Goal: Register for event/course

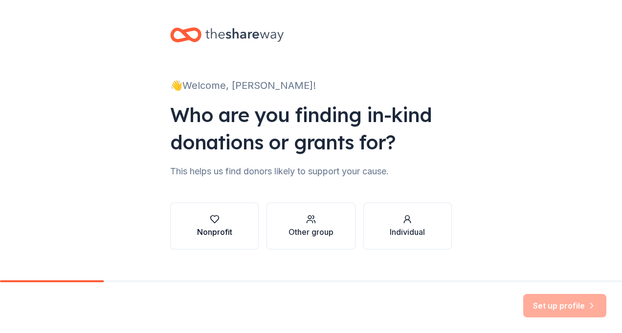
click at [201, 224] on div "button" at bounding box center [214, 220] width 35 height 10
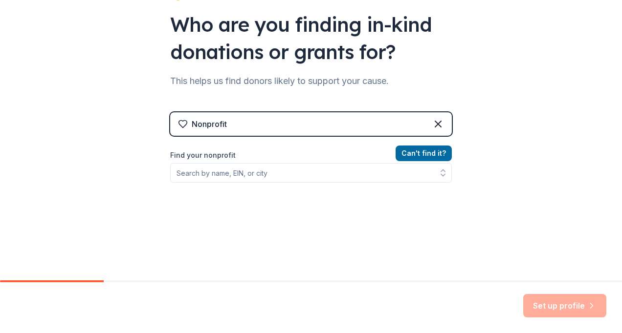
scroll to position [98, 0]
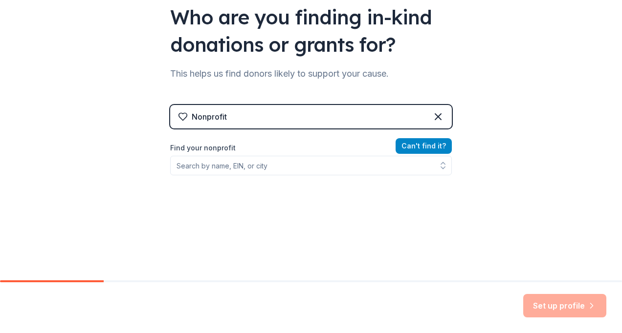
click at [424, 148] on button "Can ' t find it?" at bounding box center [423, 146] width 56 height 16
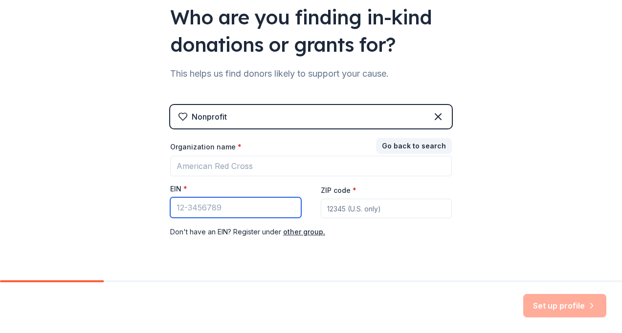
click at [193, 205] on input "EIN *" at bounding box center [235, 207] width 131 height 21
click at [202, 205] on input "EIN *" at bounding box center [235, 207] width 131 height 21
paste input "[US_EMPLOYER_IDENTIFICATION_NUMBER]"
type input "[US_EMPLOYER_IDENTIFICATION_NUMBER]"
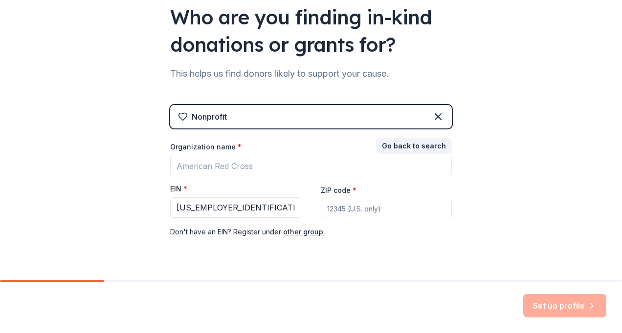
click at [354, 207] on input "ZIP code *" at bounding box center [386, 209] width 131 height 20
type input "46259"
click at [551, 304] on div "Set up profile" at bounding box center [564, 305] width 83 height 23
click at [460, 249] on div "👋 Welcome, [PERSON_NAME]! Who are you finding in-kind donations or grants for? …" at bounding box center [310, 103] width 313 height 402
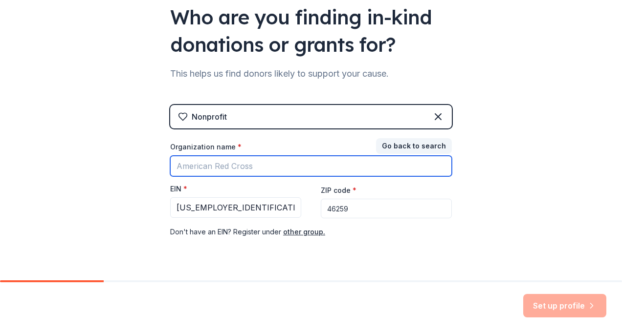
click at [251, 166] on input "Organization name *" at bounding box center [311, 166] width 282 height 21
type input "ERICSA"
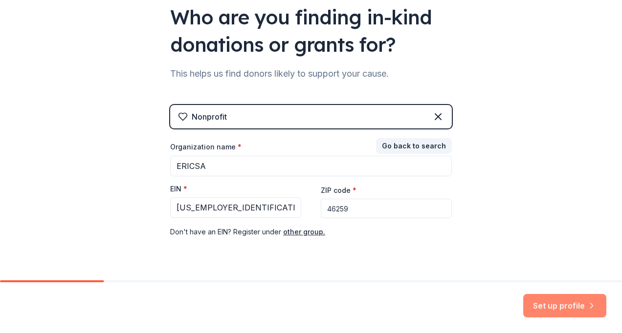
click at [575, 303] on button "Set up profile" at bounding box center [564, 305] width 83 height 23
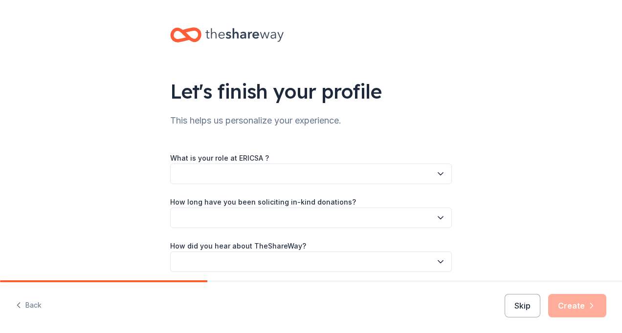
click at [208, 174] on button "button" at bounding box center [311, 174] width 282 height 21
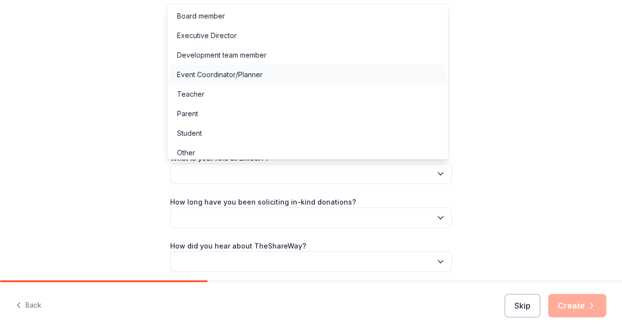
click at [251, 71] on div "Event Coordinator/Planner" at bounding box center [220, 75] width 86 height 12
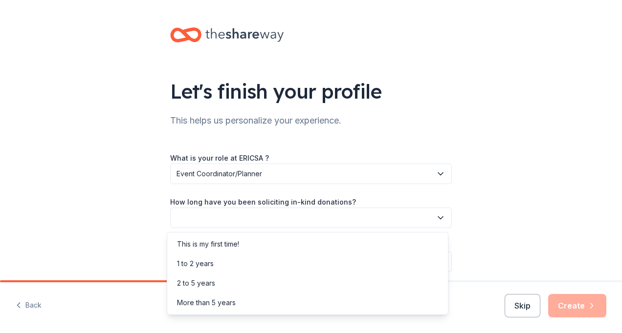
click at [277, 218] on button "button" at bounding box center [311, 218] width 282 height 21
click at [222, 247] on div "This is my first time!" at bounding box center [208, 245] width 62 height 12
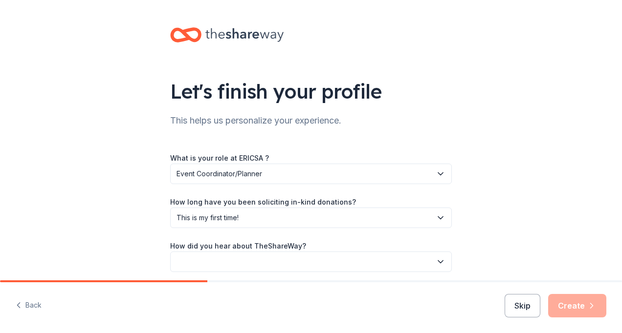
click at [218, 262] on button "button" at bounding box center [311, 262] width 282 height 21
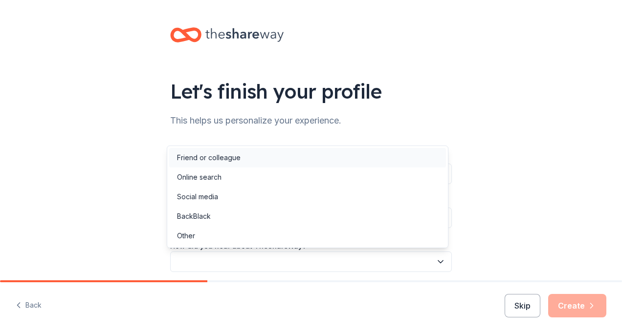
click at [215, 154] on div "Friend or colleague" at bounding box center [209, 158] width 64 height 12
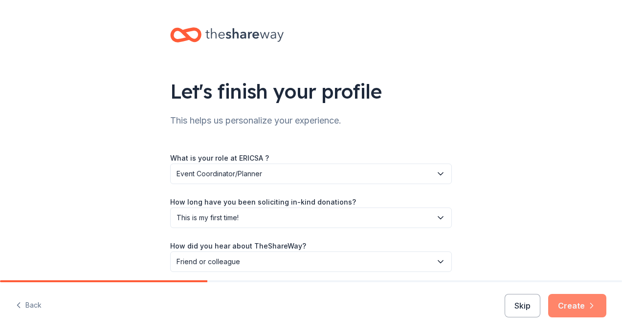
click at [563, 305] on button "Create" at bounding box center [577, 305] width 58 height 23
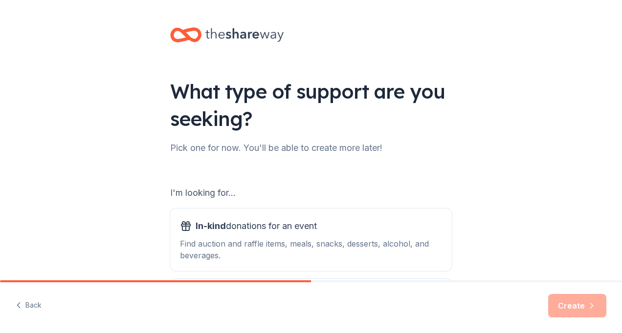
drag, startPoint x: 27, startPoint y: 303, endPoint x: 36, endPoint y: 300, distance: 9.3
click at [28, 303] on button "Back" at bounding box center [29, 306] width 26 height 21
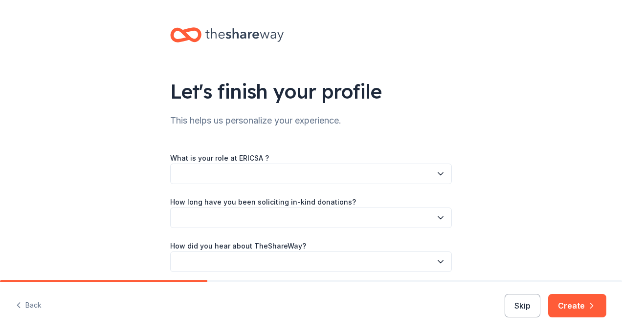
scroll to position [39, 0]
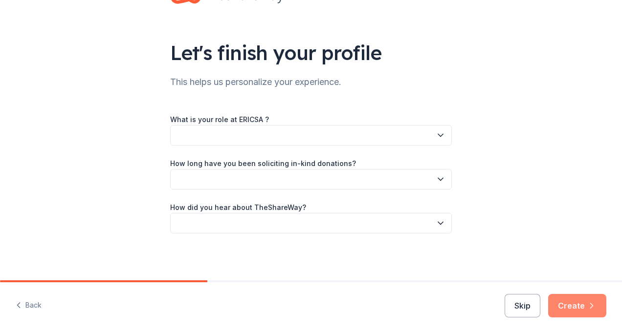
click at [574, 313] on button "Create" at bounding box center [577, 305] width 58 height 23
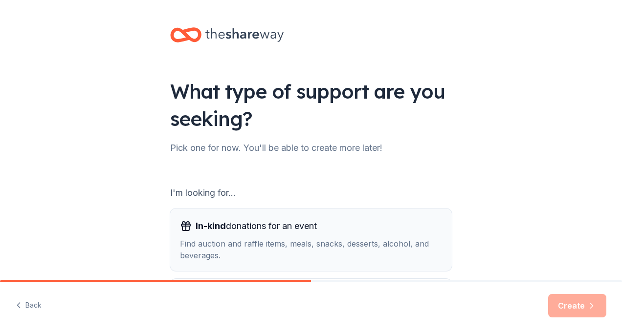
click at [344, 240] on div "Find auction and raffle items, meals, snacks, desserts, alcohol, and beverages." at bounding box center [311, 249] width 262 height 23
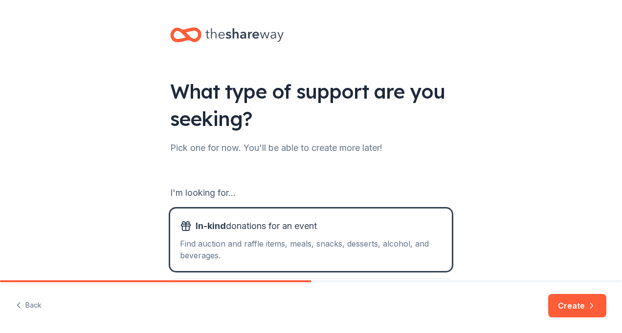
drag, startPoint x: 582, startPoint y: 306, endPoint x: 535, endPoint y: 193, distance: 122.7
click at [535, 193] on div "What type of support are you seeking? Pick one for now. You'll be able to creat…" at bounding box center [311, 166] width 622 height 333
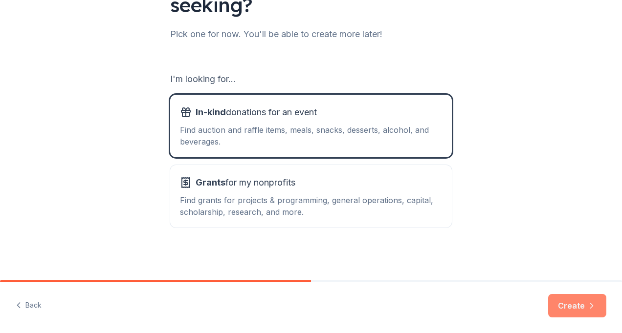
click at [564, 310] on button "Create" at bounding box center [577, 305] width 58 height 23
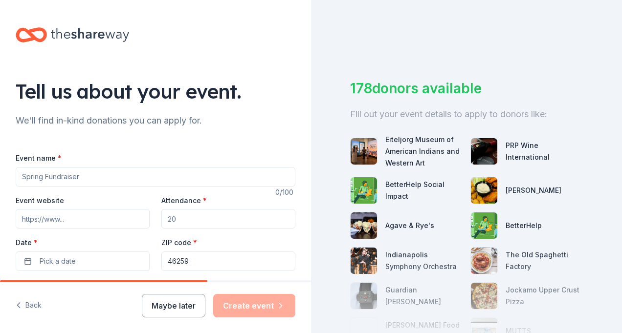
click at [148, 178] on input "Event name *" at bounding box center [156, 177] width 280 height 20
type input "ERICSA Conference 2026"
click at [189, 223] on input "Attendance *" at bounding box center [228, 219] width 134 height 20
type input "500"
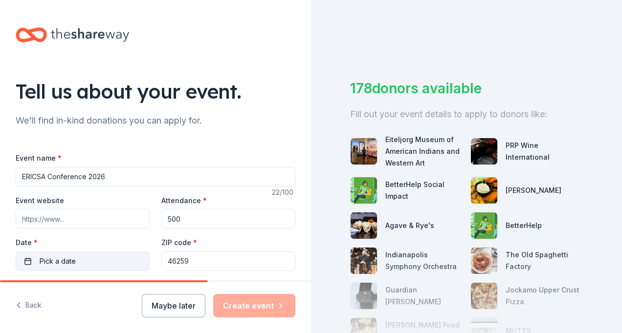
click at [58, 260] on span "Pick a date" at bounding box center [58, 262] width 36 height 12
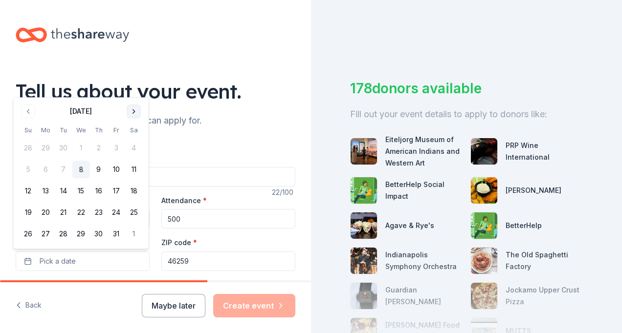
click at [135, 109] on button "Go to next month" at bounding box center [134, 112] width 14 height 14
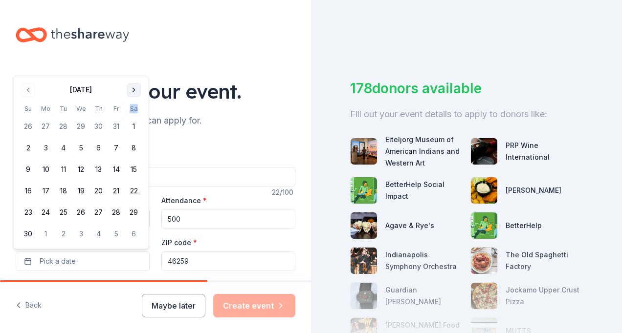
click at [135, 109] on th "Sa" at bounding box center [134, 109] width 18 height 10
click at [135, 87] on button "Go to next month" at bounding box center [134, 90] width 14 height 14
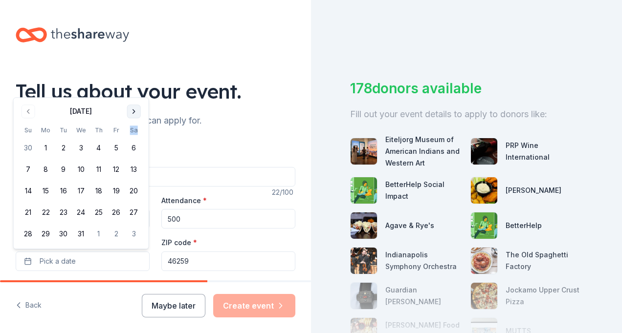
click at [133, 110] on button "Go to next month" at bounding box center [134, 112] width 14 height 14
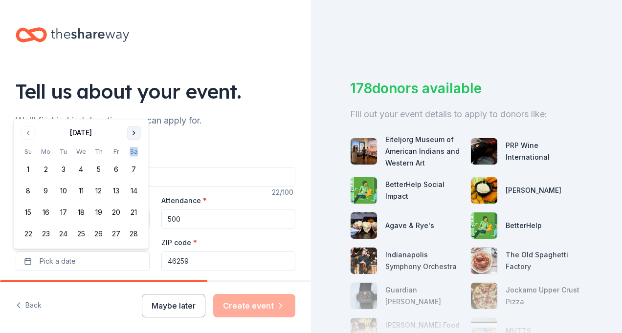
click at [135, 133] on button "Go to next month" at bounding box center [134, 133] width 14 height 14
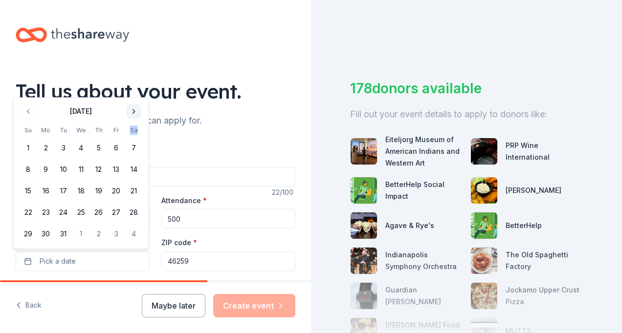
click at [133, 116] on button "Go to next month" at bounding box center [134, 112] width 14 height 14
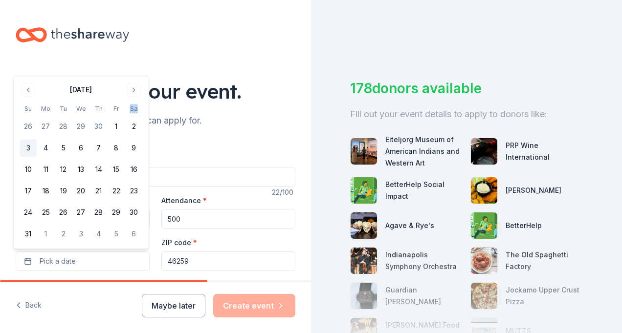
click at [33, 147] on button "3" at bounding box center [29, 149] width 18 height 18
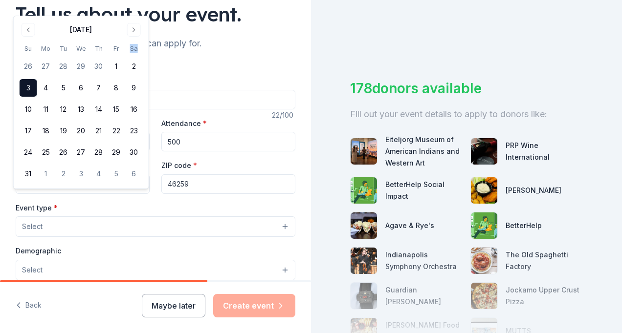
scroll to position [98, 0]
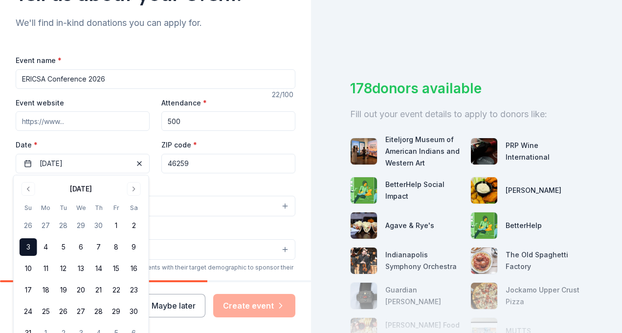
click at [278, 35] on div "Tell us about your event. We'll find in-kind donations you can apply for. Event…" at bounding box center [155, 227] width 311 height 651
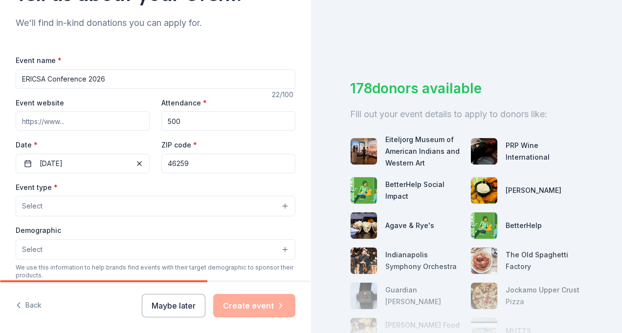
click at [73, 202] on button "Select" at bounding box center [156, 206] width 280 height 21
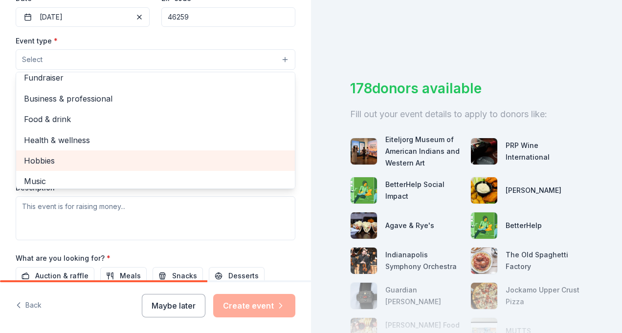
scroll to position [0, 0]
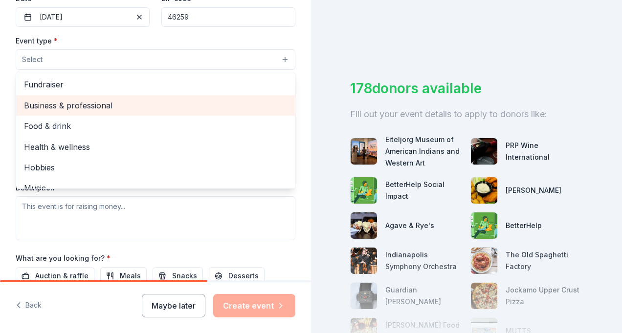
click at [101, 104] on span "Business & professional" at bounding box center [155, 105] width 263 height 13
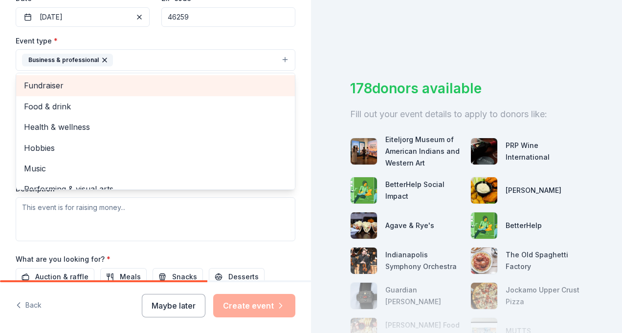
click at [74, 90] on span "Fundraiser" at bounding box center [155, 85] width 263 height 13
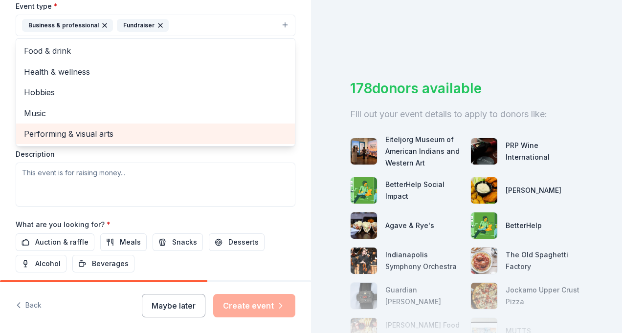
scroll to position [342, 0]
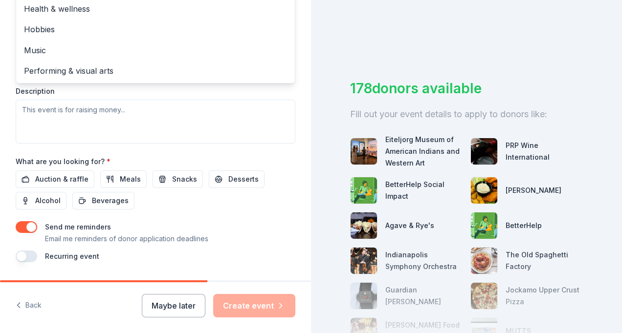
click at [81, 115] on div "Event type * Business & professional Fundraiser Food & drink Health & wellness …" at bounding box center [156, 40] width 280 height 207
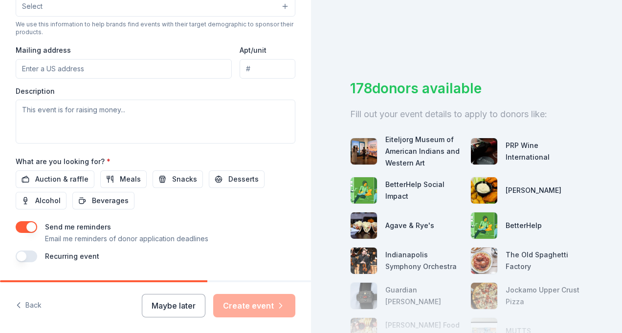
scroll to position [163, 0]
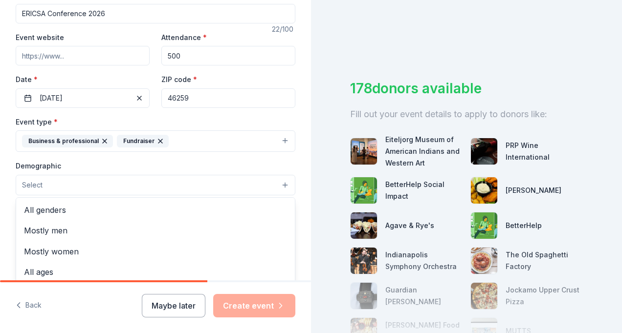
click at [70, 181] on button "Select" at bounding box center [156, 185] width 280 height 21
click at [72, 181] on button "Select" at bounding box center [156, 185] width 280 height 21
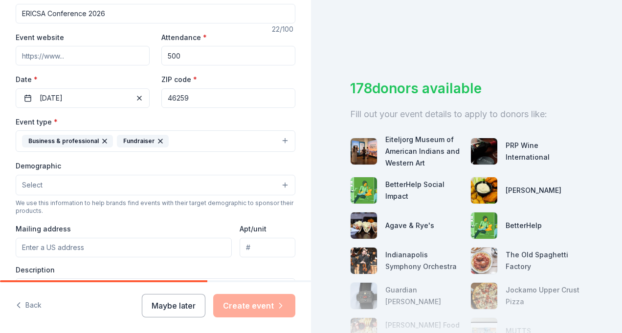
click at [44, 180] on button "Select" at bounding box center [156, 185] width 280 height 21
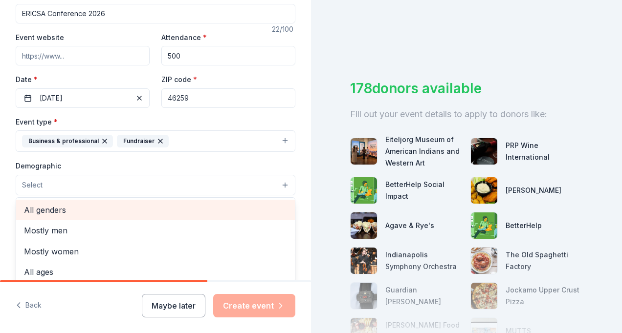
click at [71, 208] on span "All genders" at bounding box center [155, 210] width 263 height 13
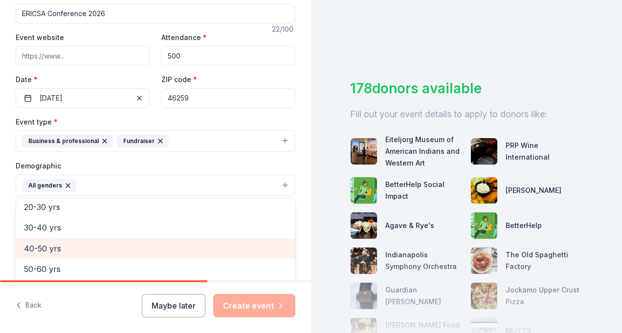
scroll to position [87, 0]
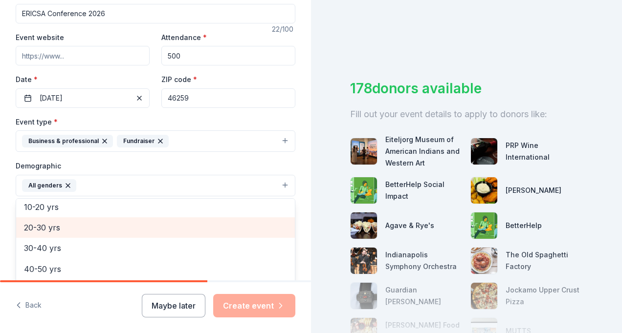
click at [55, 228] on span "20-30 yrs" at bounding box center [155, 227] width 263 height 13
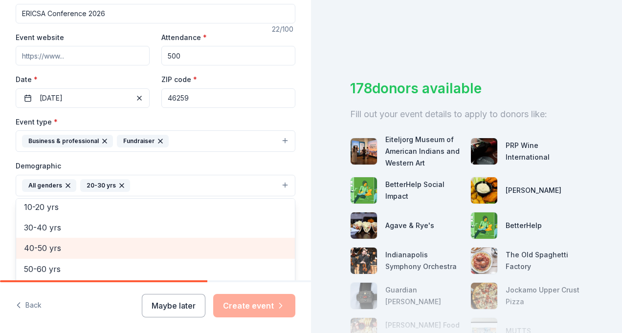
click at [57, 242] on span "40-50 yrs" at bounding box center [155, 248] width 263 height 13
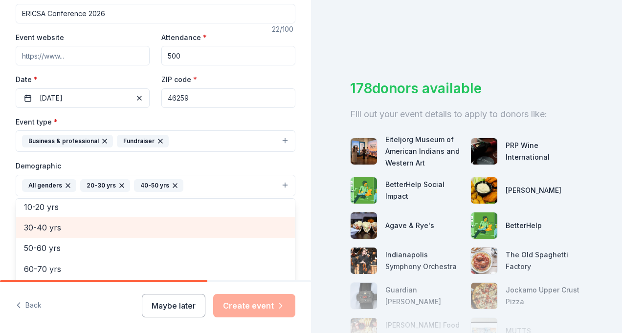
click at [38, 226] on span "30-40 yrs" at bounding box center [155, 227] width 263 height 13
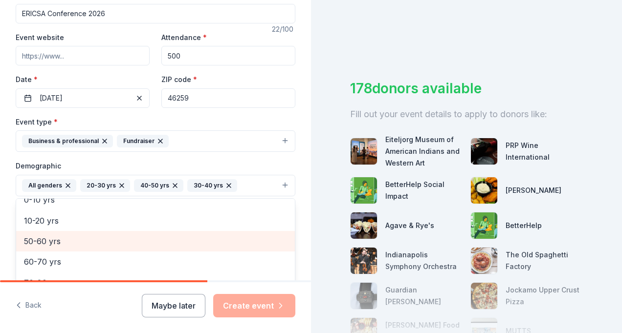
click at [45, 235] on span "50-60 yrs" at bounding box center [155, 241] width 263 height 13
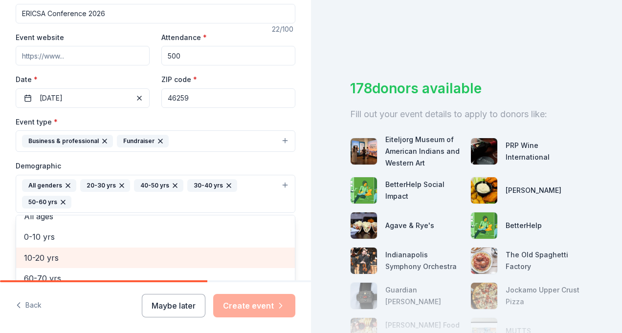
scroll to position [212, 0]
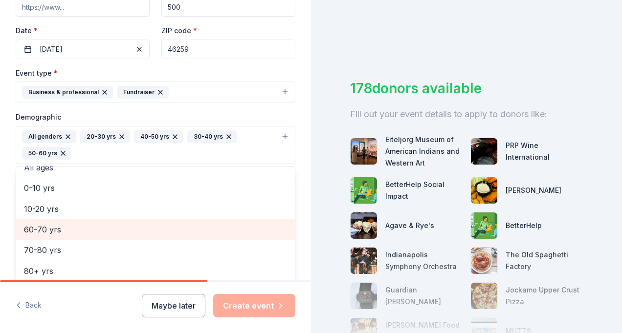
click at [55, 228] on span "60-70 yrs" at bounding box center [155, 229] width 263 height 13
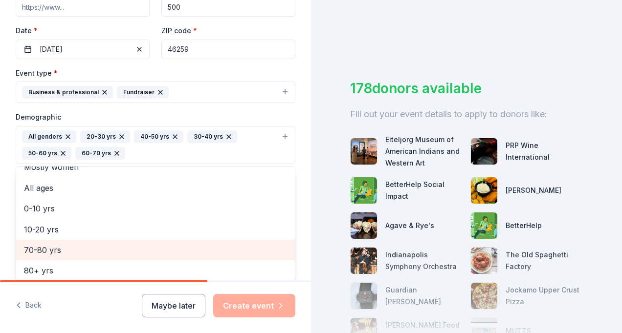
click at [76, 247] on span "70-80 yrs" at bounding box center [155, 250] width 263 height 13
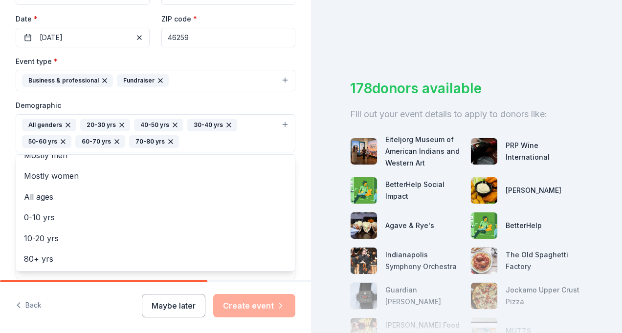
scroll to position [239, 0]
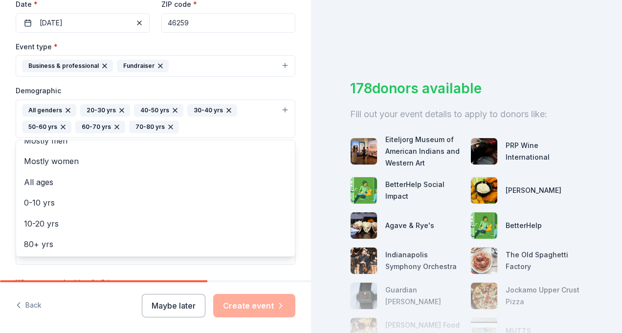
click at [238, 304] on div "Tell us about your event. We'll find in-kind donations you can apply for. Event…" at bounding box center [155, 166] width 311 height 333
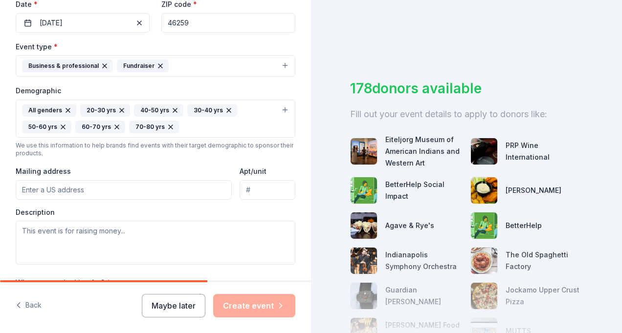
click at [47, 183] on input "Mailing address" at bounding box center [124, 190] width 216 height 20
click at [164, 159] on div "Event type * Business & professional Fundraiser Demographic All genders 20-30 y…" at bounding box center [156, 153] width 280 height 224
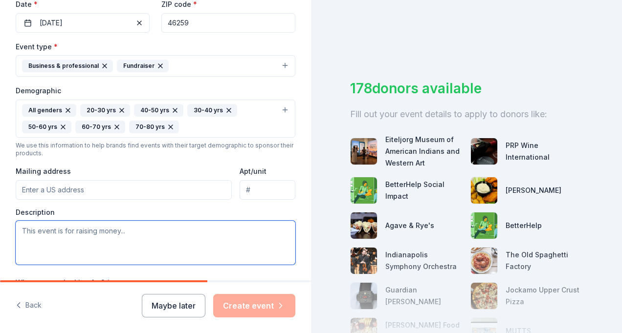
click at [41, 229] on textarea at bounding box center [156, 243] width 280 height 44
click at [20, 227] on textarea "A charity in the [GEOGRAPHIC_DATA] area called [GEOGRAPHIC_DATA]" at bounding box center [156, 243] width 280 height 44
click at [258, 228] on textarea "We are raising money for a charity in the [GEOGRAPHIC_DATA] area called [GEOGRA…" at bounding box center [156, 243] width 280 height 44
click at [111, 225] on textarea "We are raising money for a charity in the [GEOGRAPHIC_DATA] area called [GEOGRA…" at bounding box center [156, 243] width 280 height 44
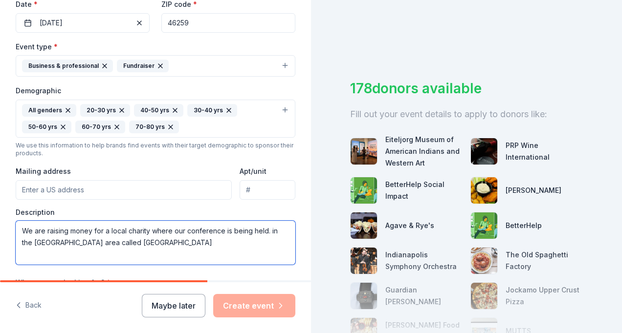
drag, startPoint x: 272, startPoint y: 228, endPoint x: 272, endPoint y: 241, distance: 13.7
click at [272, 241] on textarea "We are raising money for a local charity where our conference is being held. in…" at bounding box center [156, 243] width 280 height 44
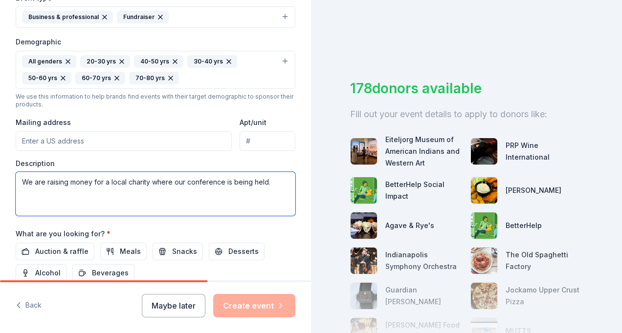
click at [151, 178] on textarea "We are raising money for a local charity where our conference is being held." at bounding box center [156, 194] width 280 height 44
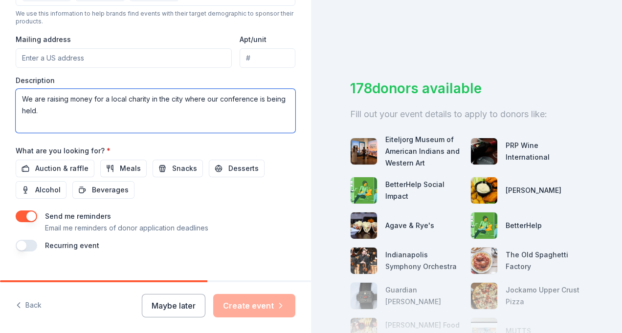
scroll to position [385, 0]
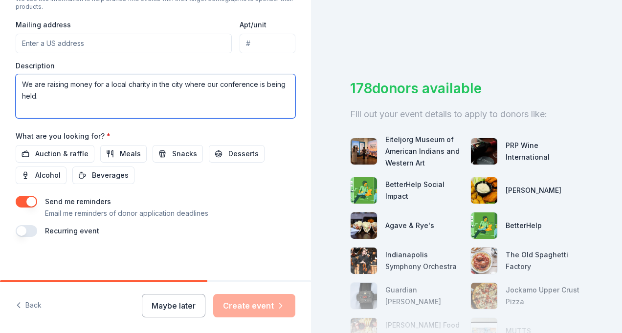
type textarea "We are raising money for a local charity in the city where our conference is be…"
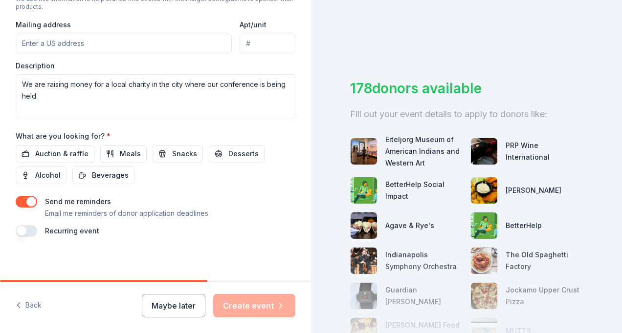
click at [24, 197] on button "button" at bounding box center [27, 202] width 22 height 12
click at [26, 196] on button "button" at bounding box center [27, 202] width 22 height 12
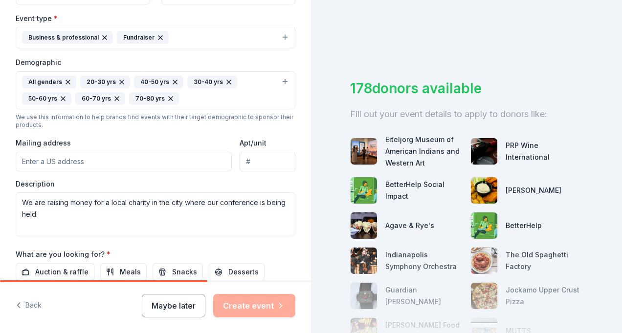
scroll to position [239, 0]
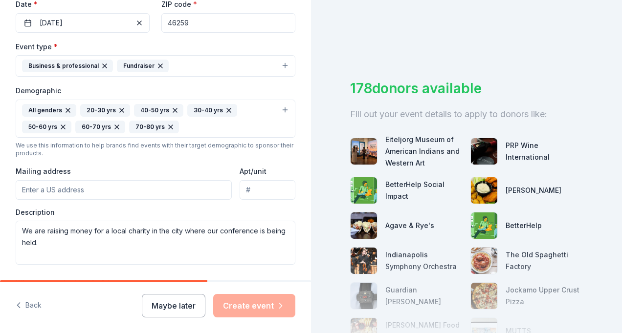
click at [74, 187] on input "Mailing address" at bounding box center [124, 190] width 216 height 20
type input "[STREET_ADDRESS]"
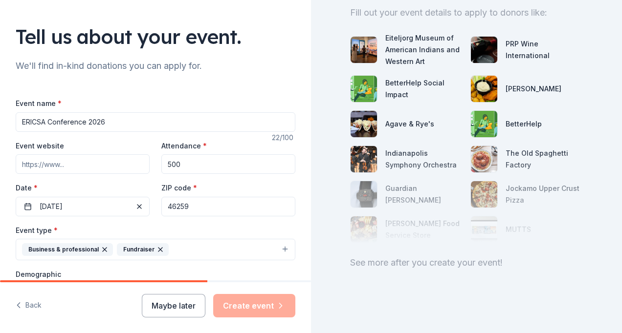
scroll to position [43, 0]
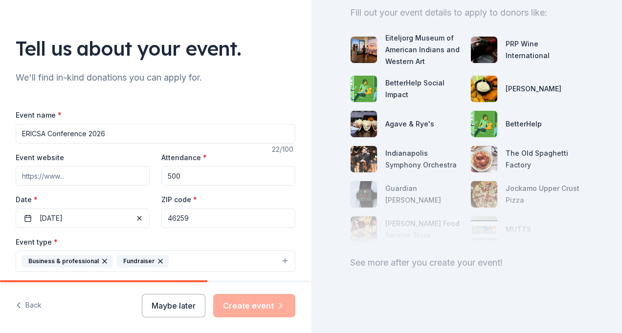
click at [264, 306] on div "Maybe later Create event" at bounding box center [218, 305] width 153 height 23
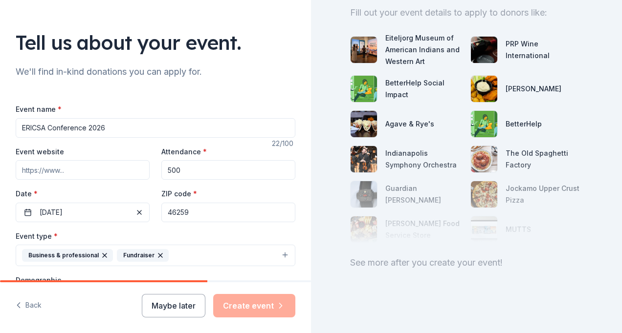
scroll to position [98, 0]
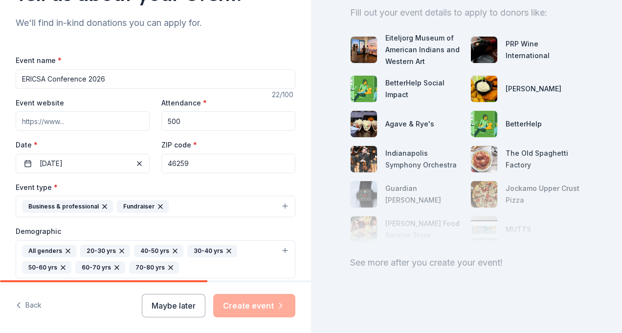
click at [94, 119] on input "Event website" at bounding box center [83, 121] width 134 height 20
paste input "[URL][DOMAIN_NAME]"
type input "[URL][DOMAIN_NAME]"
click at [42, 123] on input "[URL][DOMAIN_NAME]" at bounding box center [83, 121] width 134 height 20
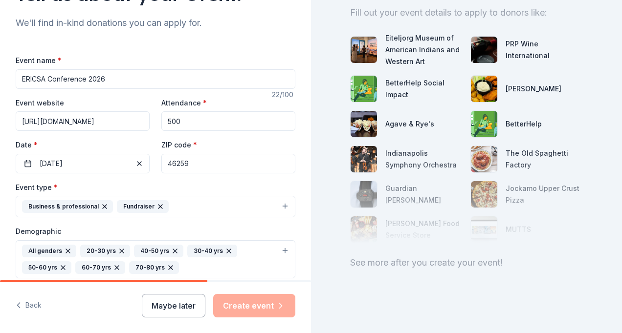
click at [29, 119] on input "[URL][DOMAIN_NAME]" at bounding box center [83, 121] width 134 height 20
paste input "[URL][DOMAIN_NAME]"
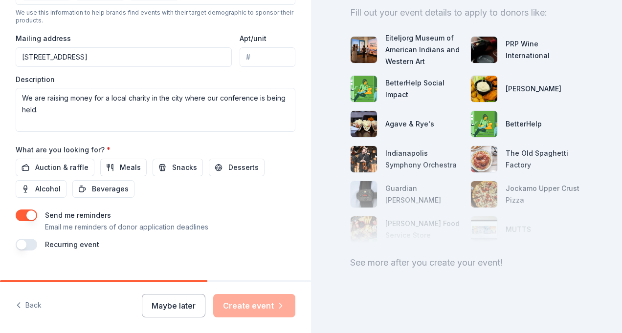
scroll to position [385, 0]
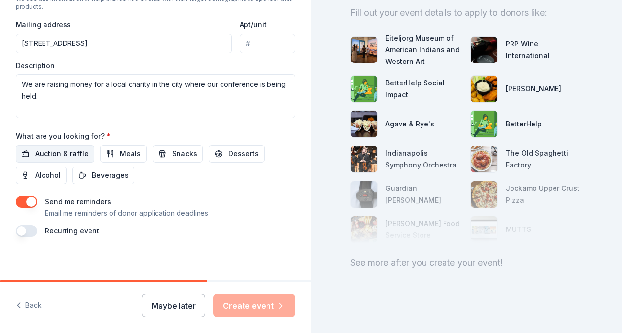
type input "[URL][DOMAIN_NAME]"
click at [48, 150] on span "Auction & raffle" at bounding box center [61, 154] width 53 height 12
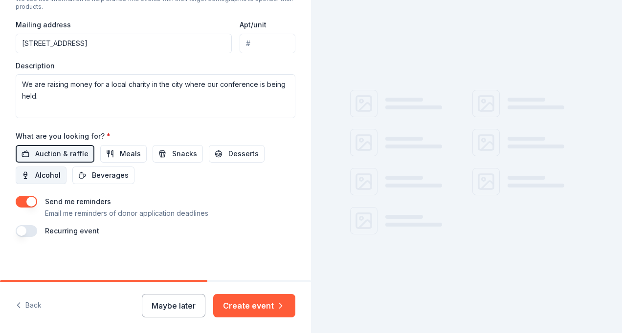
click at [49, 171] on span "Alcohol" at bounding box center [47, 176] width 25 height 12
drag, startPoint x: 94, startPoint y: 174, endPoint x: 123, endPoint y: 156, distance: 34.2
click at [95, 174] on span "Beverages" at bounding box center [110, 176] width 37 height 12
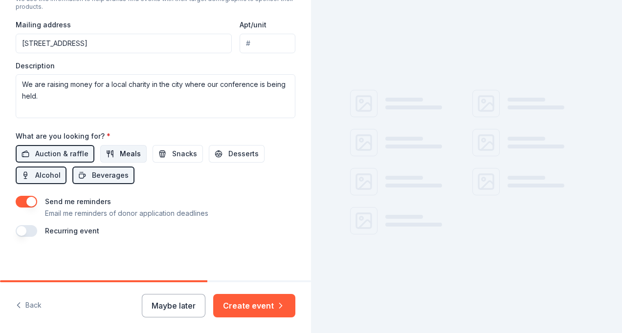
click at [128, 154] on span "Meals" at bounding box center [130, 154] width 21 height 12
click at [188, 153] on span "Snacks" at bounding box center [184, 154] width 25 height 12
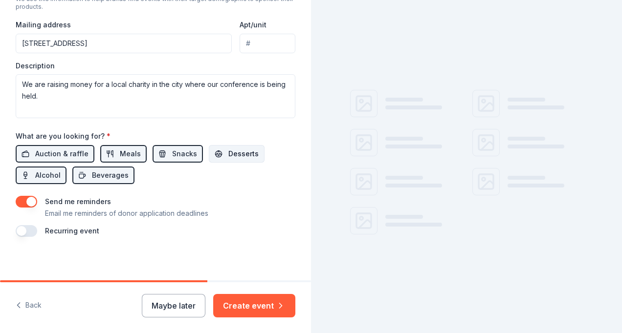
click at [237, 152] on span "Desserts" at bounding box center [243, 154] width 30 height 12
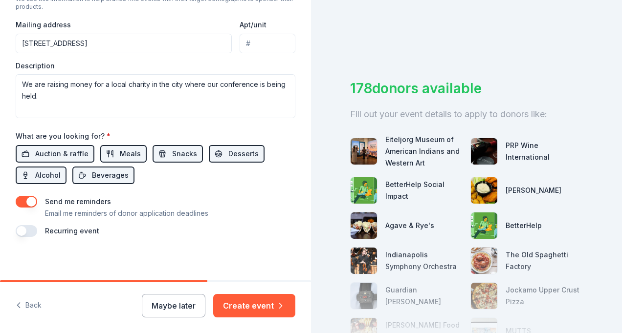
click at [239, 306] on button "Create event" at bounding box center [254, 305] width 82 height 23
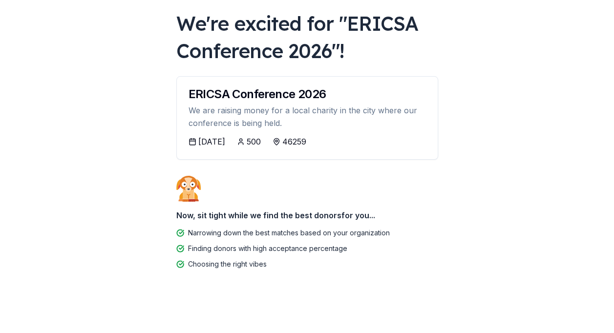
scroll to position [53, 0]
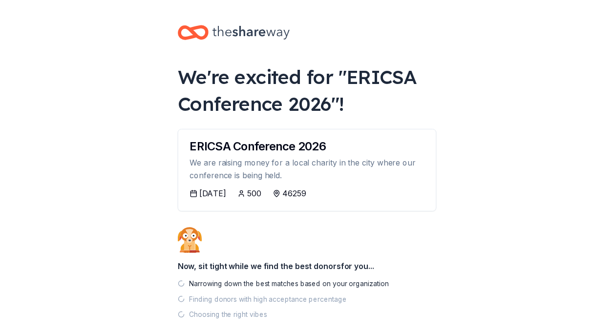
scroll to position [53, 0]
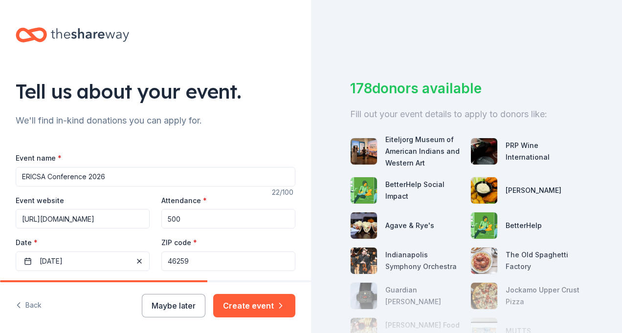
drag, startPoint x: 194, startPoint y: 262, endPoint x: 154, endPoint y: 255, distance: 40.2
click at [154, 255] on div "Event website [URL][DOMAIN_NAME] Attendance * 500 Date * [DATE] ZIP code * 46259" at bounding box center [156, 233] width 280 height 77
click at [167, 262] on input "46259" at bounding box center [228, 262] width 134 height 20
drag, startPoint x: 183, startPoint y: 256, endPoint x: 160, endPoint y: 259, distance: 23.2
click at [161, 259] on input "46259" at bounding box center [228, 262] width 134 height 20
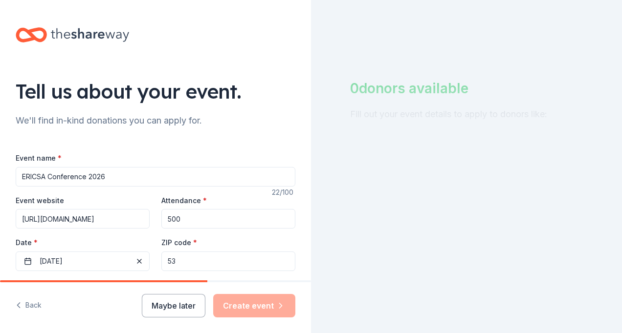
type input "5"
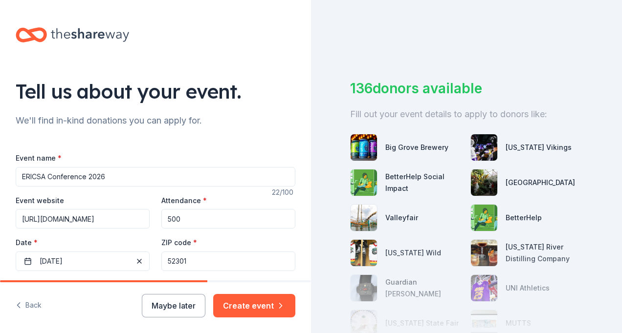
drag, startPoint x: 196, startPoint y: 266, endPoint x: 167, endPoint y: 266, distance: 29.3
click at [167, 266] on input "52301" at bounding box center [228, 262] width 134 height 20
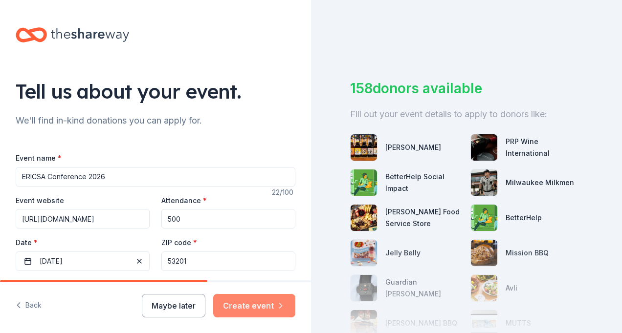
click at [244, 304] on button "Create event" at bounding box center [254, 305] width 82 height 23
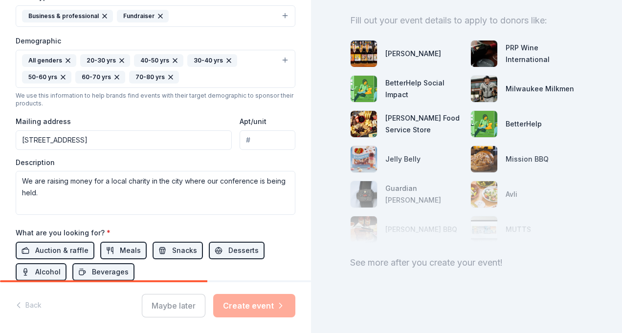
scroll to position [336, 0]
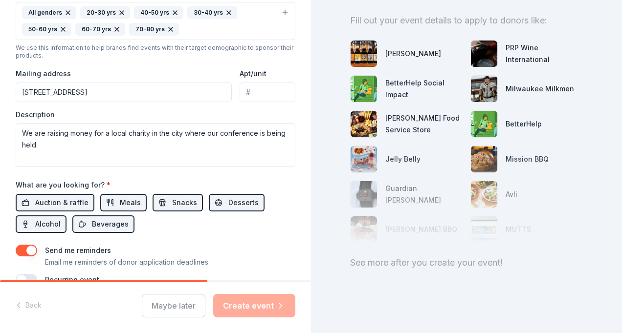
click at [234, 310] on div "Maybe later Create event" at bounding box center [218, 305] width 153 height 23
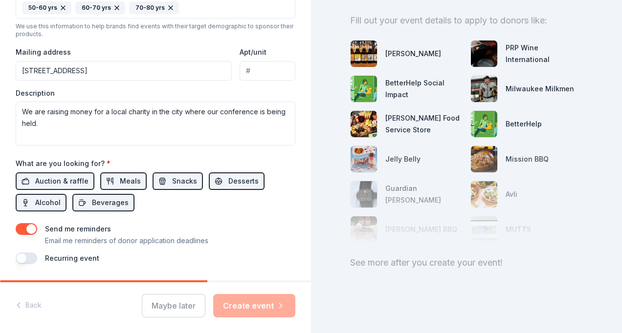
scroll to position [385, 0]
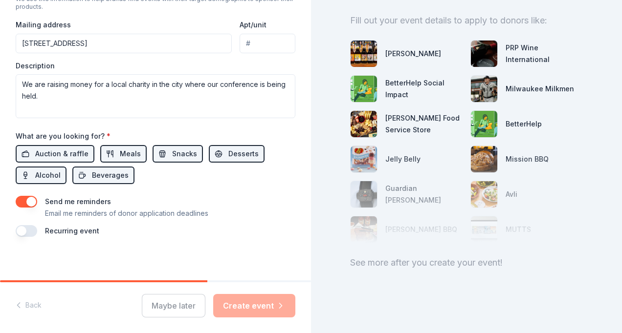
click at [24, 199] on button "button" at bounding box center [27, 202] width 22 height 12
click at [229, 308] on div "Maybe later Create event" at bounding box center [218, 305] width 153 height 23
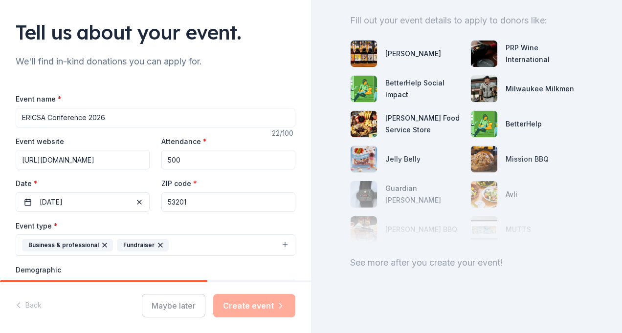
scroll to position [43, 0]
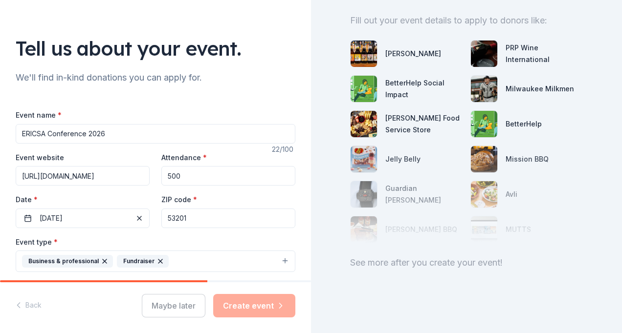
click at [202, 216] on input "53201" at bounding box center [228, 219] width 134 height 20
click at [215, 215] on input "53201" at bounding box center [228, 219] width 134 height 20
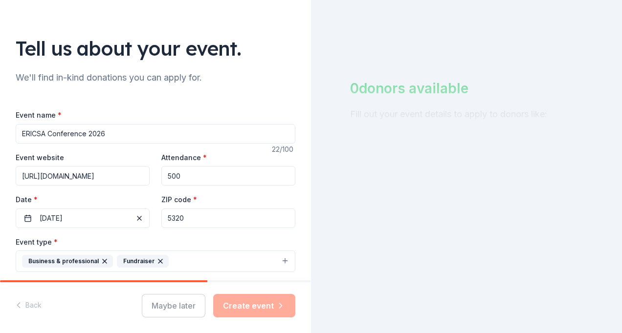
scroll to position [0, 0]
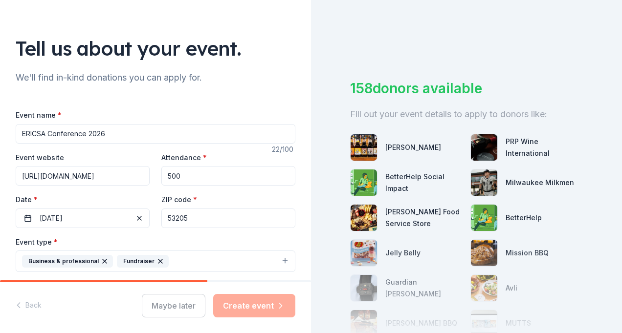
click at [297, 239] on div "Tell us about your event. We'll find in-kind donations you can apply for. Event…" at bounding box center [155, 291] width 311 height 669
click at [173, 218] on input "53205" at bounding box center [228, 219] width 134 height 20
click at [172, 218] on input "53205" at bounding box center [228, 219] width 134 height 20
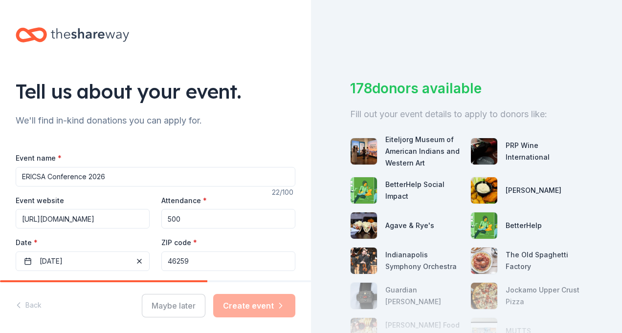
type input "46259"
click at [520, 145] on div "PRP Wine International" at bounding box center [543, 151] width 77 height 23
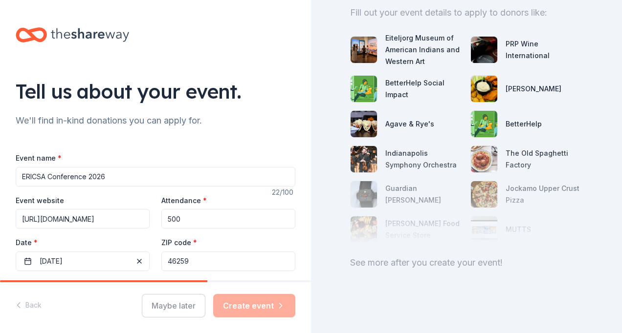
scroll to position [109, 0]
click at [408, 146] on div at bounding box center [466, 195] width 233 height 98
click at [356, 149] on div at bounding box center [466, 195] width 233 height 98
